Goal: Information Seeking & Learning: Learn about a topic

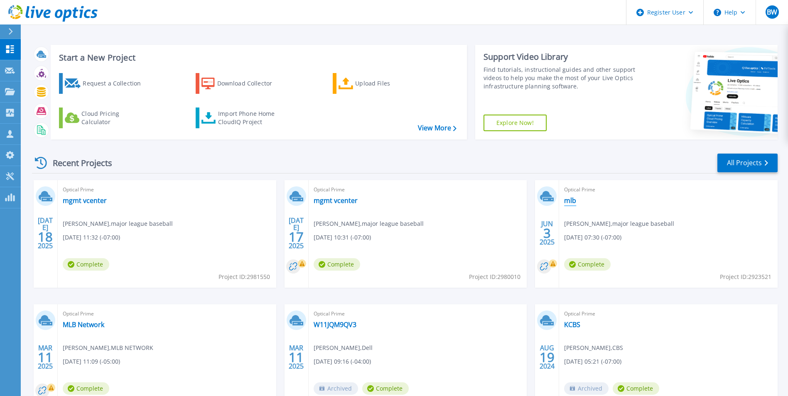
click at [573, 203] on link "mlb" at bounding box center [570, 200] width 12 height 8
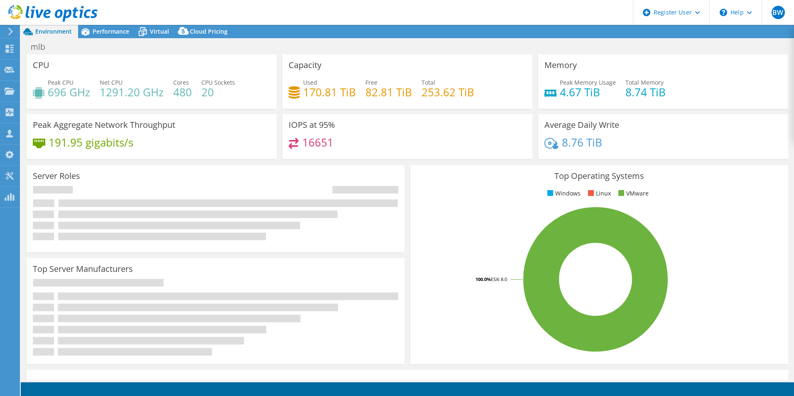
select select "USD"
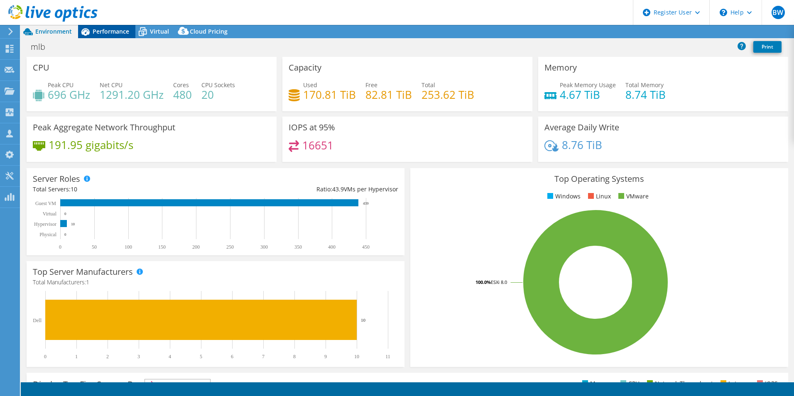
click at [112, 34] on span "Performance" at bounding box center [111, 31] width 37 height 8
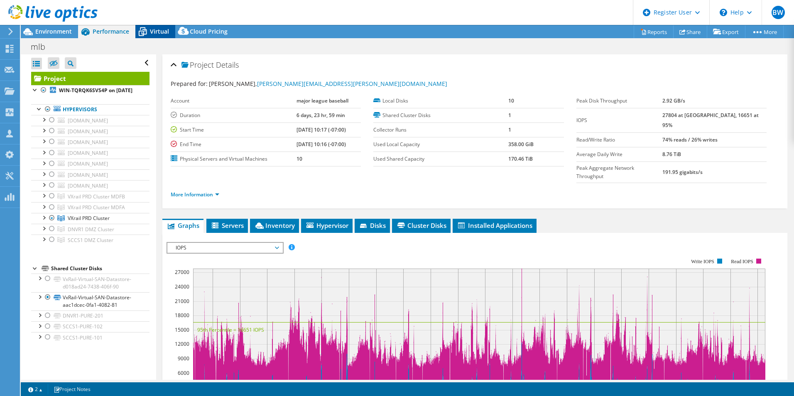
click at [154, 36] on div "Virtual" at bounding box center [155, 31] width 40 height 13
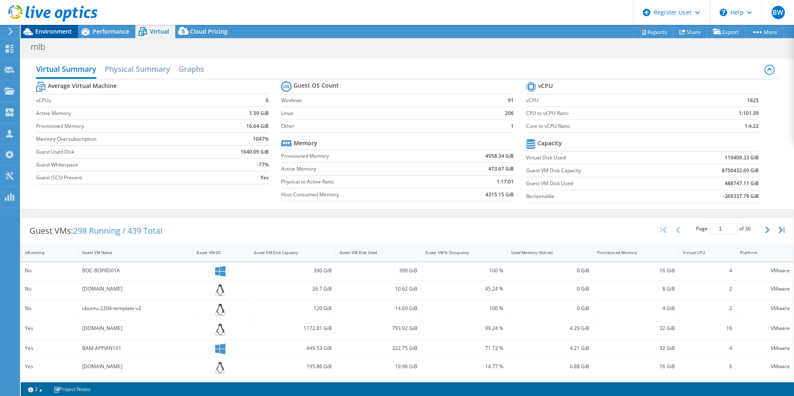
click at [60, 29] on span "Environment" at bounding box center [53, 31] width 37 height 8
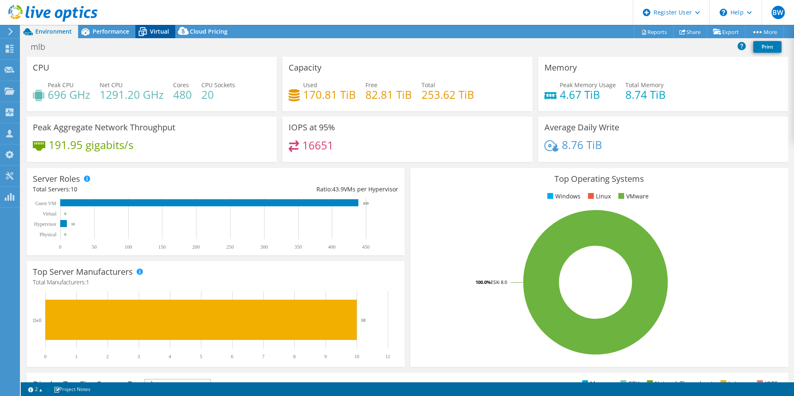
click at [165, 34] on span "Virtual" at bounding box center [159, 31] width 19 height 8
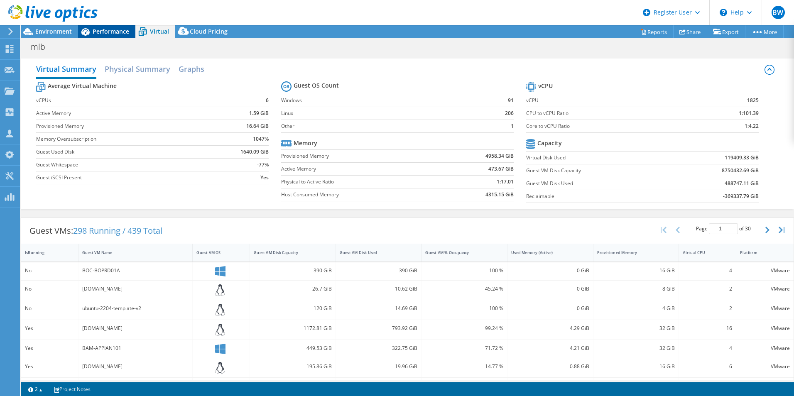
click at [101, 34] on span "Performance" at bounding box center [111, 31] width 37 height 8
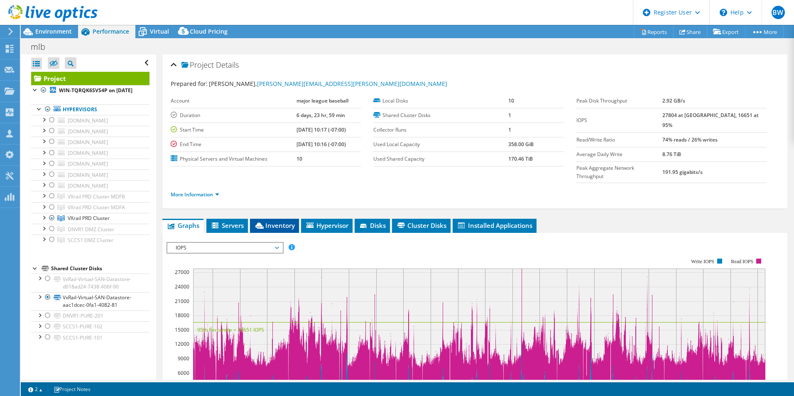
click at [285, 221] on span "Inventory" at bounding box center [274, 225] width 41 height 8
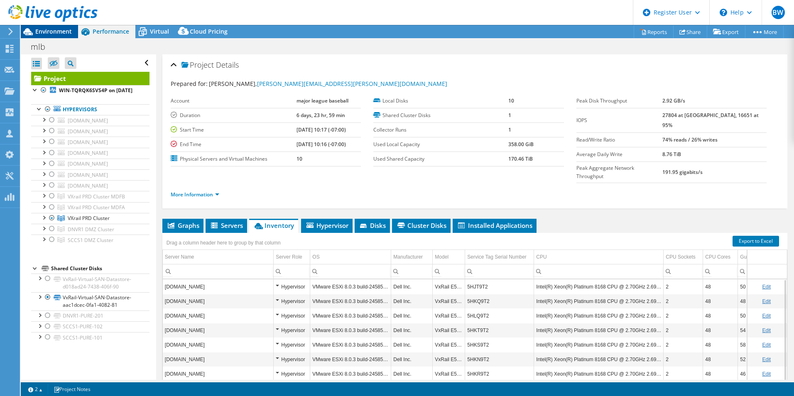
click at [54, 29] on span "Environment" at bounding box center [53, 31] width 37 height 8
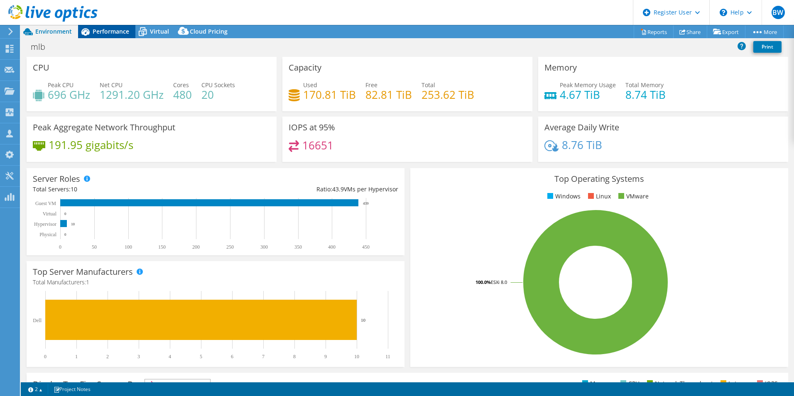
click at [130, 28] on div "Performance" at bounding box center [106, 31] width 57 height 13
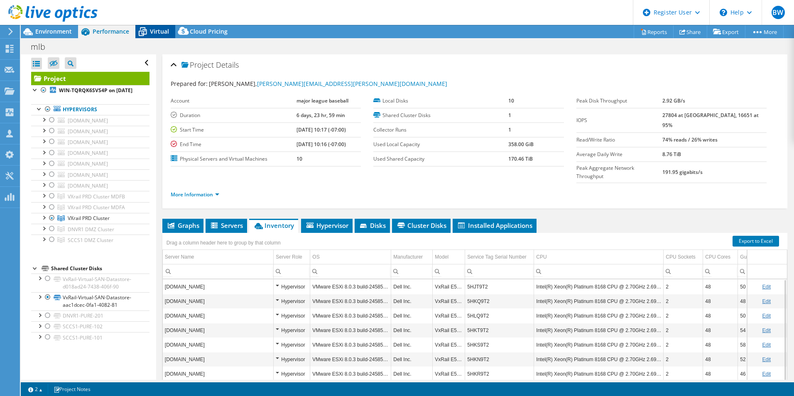
click at [145, 29] on icon at bounding box center [142, 32] width 15 height 15
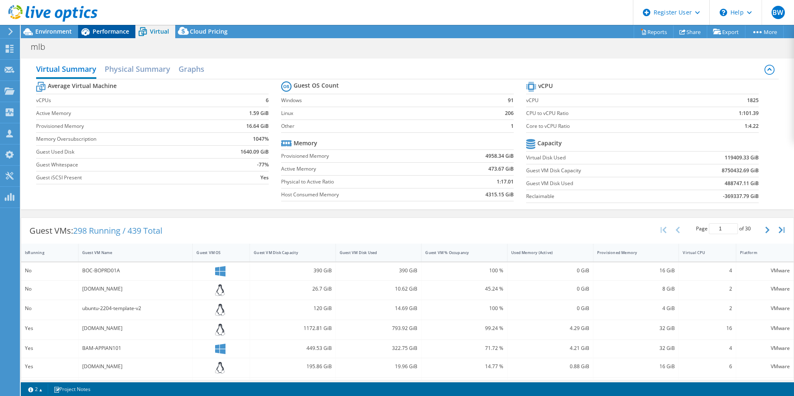
click at [123, 31] on span "Performance" at bounding box center [111, 31] width 37 height 8
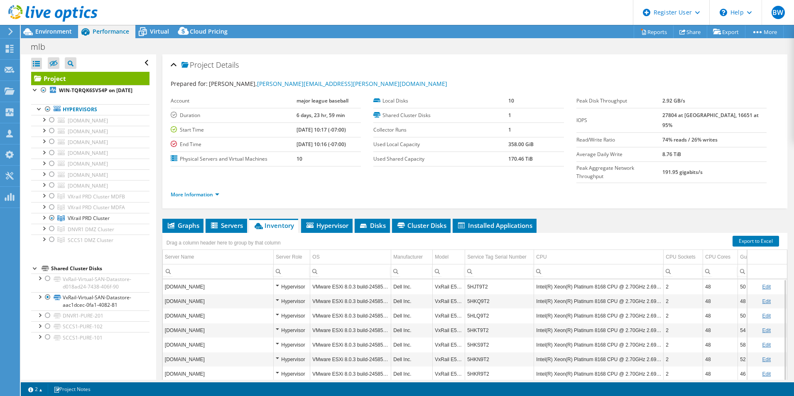
click at [480, 280] on td "5HJT9T2" at bounding box center [499, 287] width 69 height 15
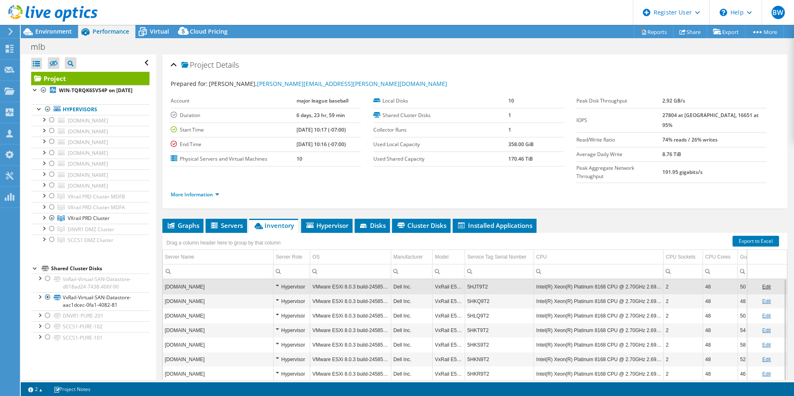
click at [480, 280] on td "5HJT9T2" at bounding box center [499, 287] width 69 height 15
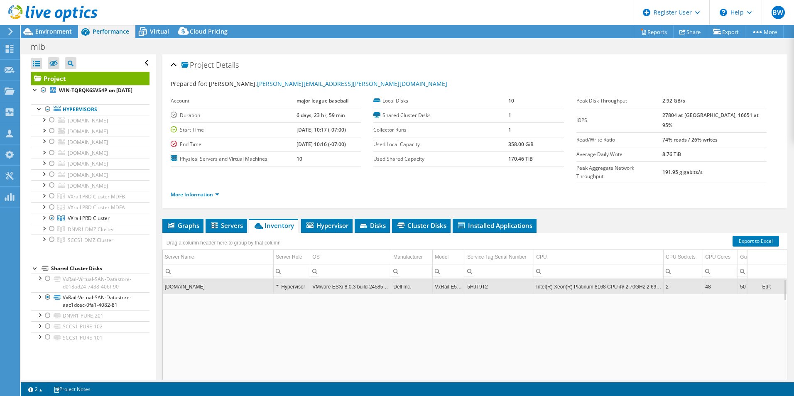
click at [480, 280] on td "5HJT9T2" at bounding box center [499, 287] width 69 height 15
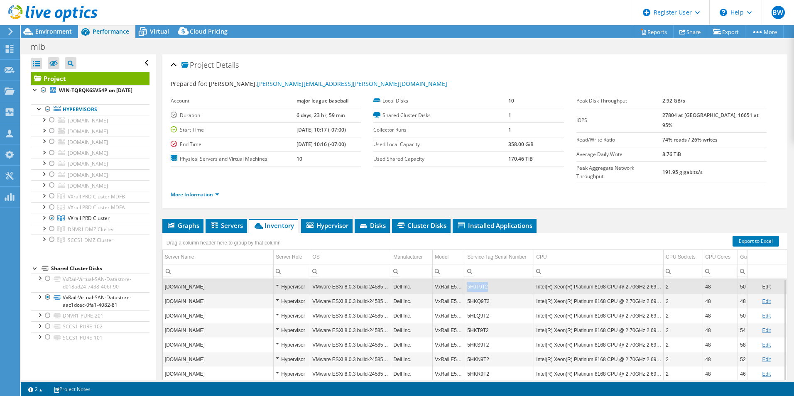
drag, startPoint x: 484, startPoint y: 271, endPoint x: 464, endPoint y: 271, distance: 19.5
click at [464, 280] on tr "[DOMAIN_NAME] Hypervisor VMware ESXi 8.0.3 build-24585383 Dell Inc. VxRail E560…" at bounding box center [510, 287] width 694 height 15
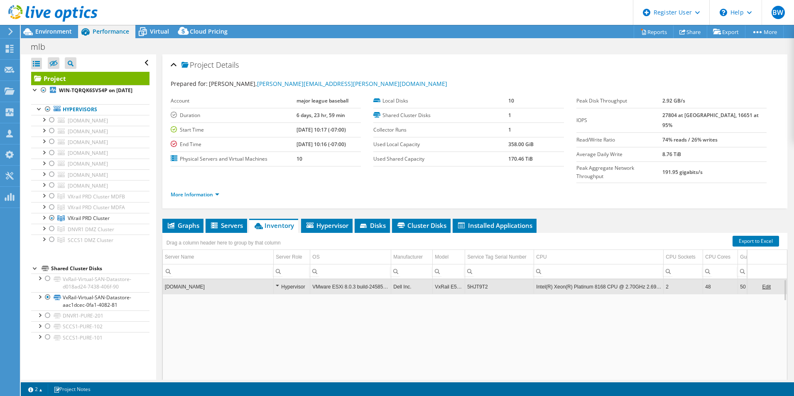
copy tr "5HJT9T2"
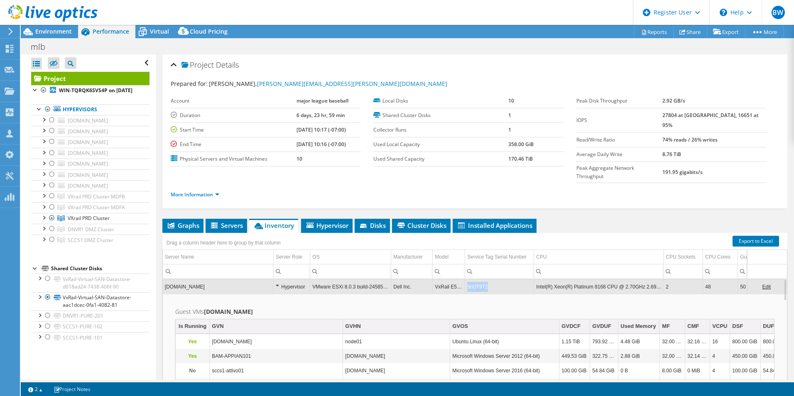
copy td "5HJT9T2"
drag, startPoint x: 491, startPoint y: 275, endPoint x: 467, endPoint y: 275, distance: 23.3
click at [467, 280] on td "5HJT9T2" at bounding box center [499, 287] width 69 height 15
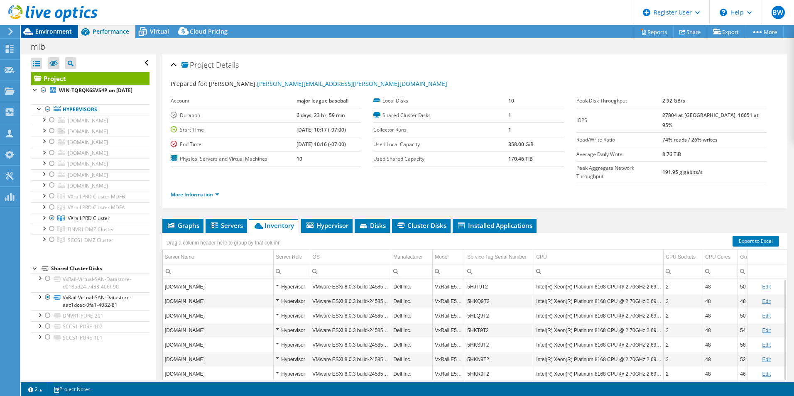
click at [60, 35] on span "Environment" at bounding box center [53, 31] width 37 height 8
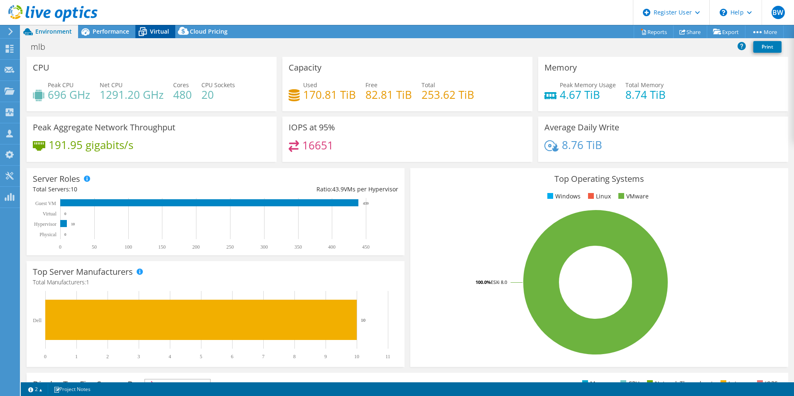
click at [150, 35] on span "Virtual" at bounding box center [159, 31] width 19 height 8
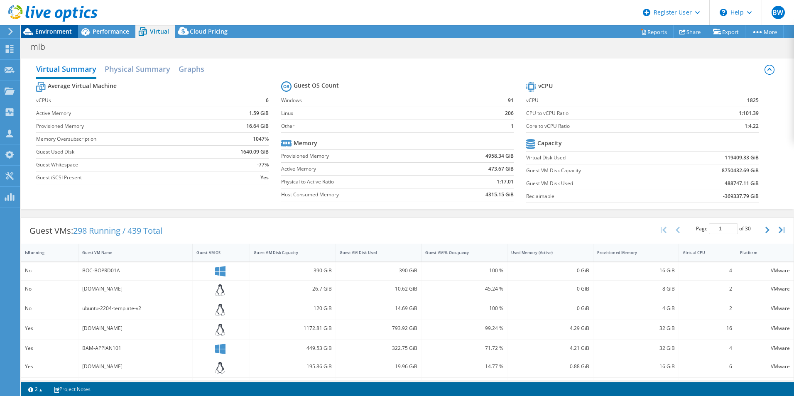
click at [35, 36] on div "Environment" at bounding box center [49, 31] width 57 height 13
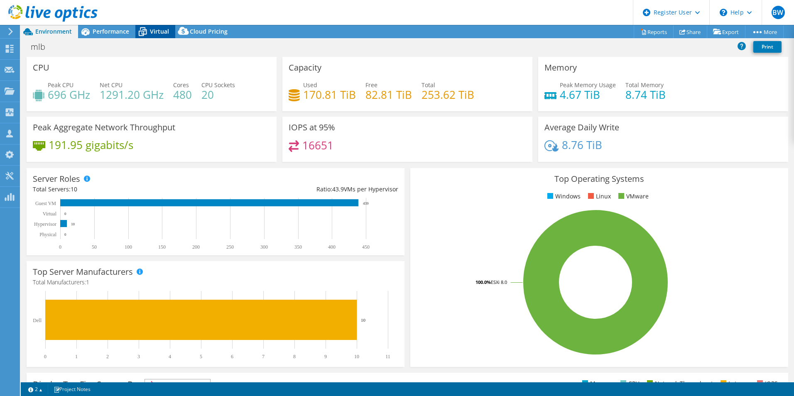
click at [159, 29] on span "Virtual" at bounding box center [159, 31] width 19 height 8
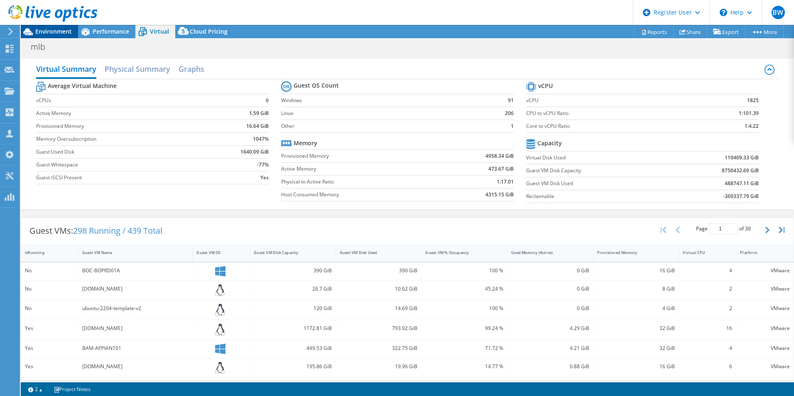
click at [43, 32] on span "Environment" at bounding box center [53, 31] width 37 height 8
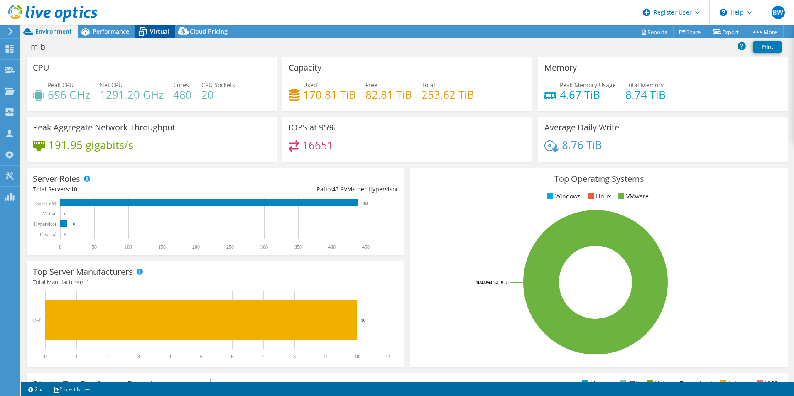
click at [145, 29] on icon at bounding box center [143, 32] width 8 height 7
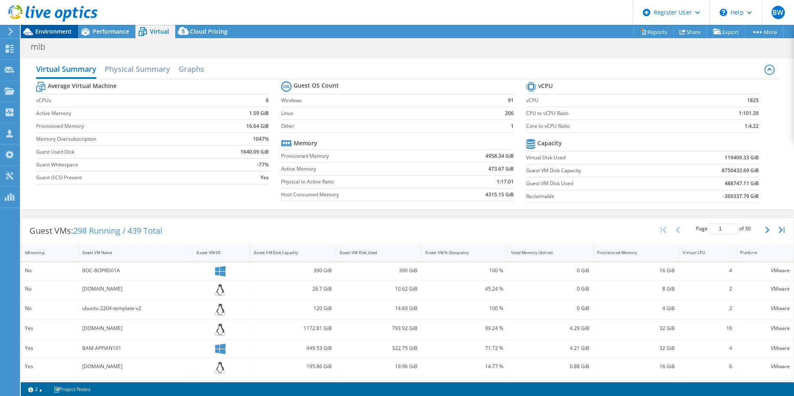
click at [61, 30] on span "Environment" at bounding box center [53, 31] width 37 height 8
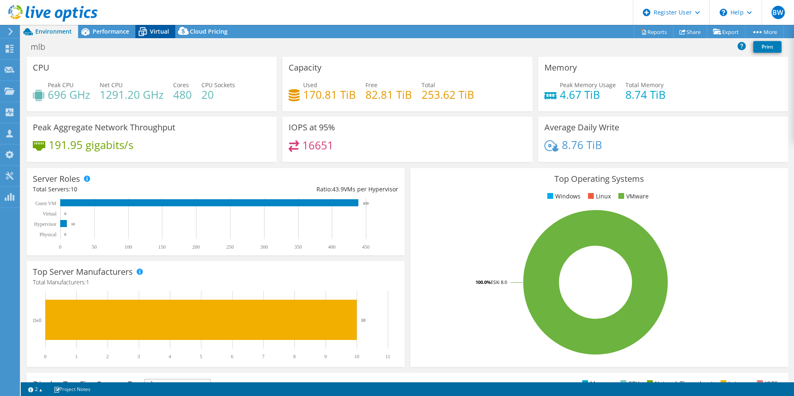
click at [145, 37] on icon at bounding box center [142, 32] width 15 height 15
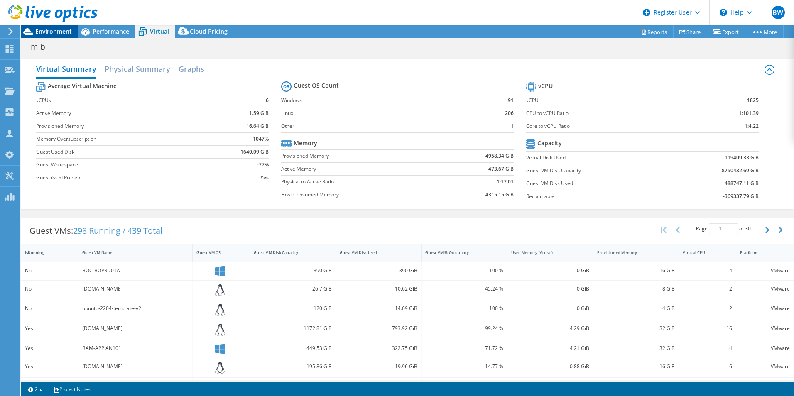
click at [57, 34] on span "Environment" at bounding box center [53, 31] width 37 height 8
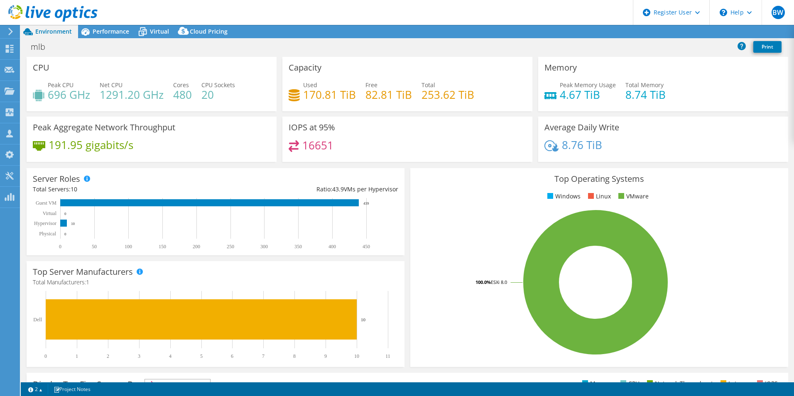
select select "USD"
